Goal: Navigation & Orientation: Find specific page/section

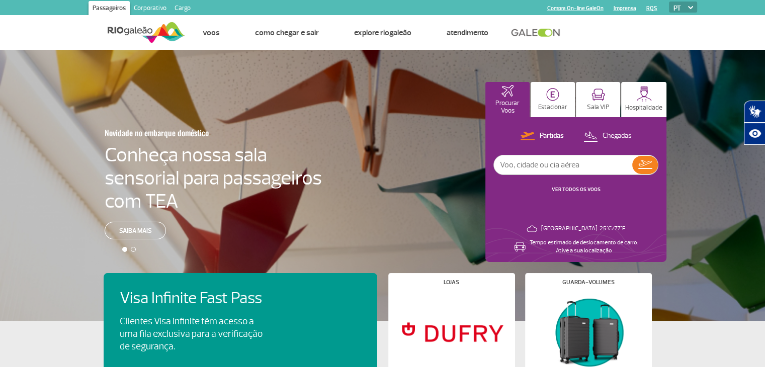
click at [208, 12] on section "Passageiros Corporativo Cargo Compra On-line GaleOn Imprensa RQS PT ENG ESP" at bounding box center [383, 7] width 644 height 15
